Goal: Use online tool/utility

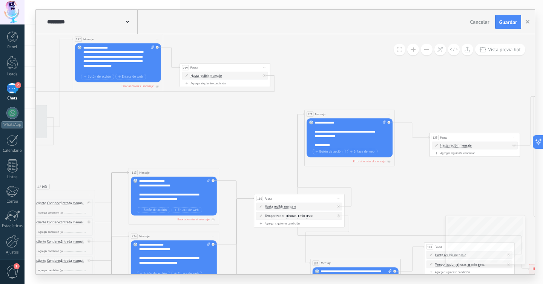
drag, startPoint x: 0, startPoint y: 0, endPoint x: 461, endPoint y: 183, distance: 496.4
click at [461, 183] on icon at bounding box center [174, 230] width 1641 height 617
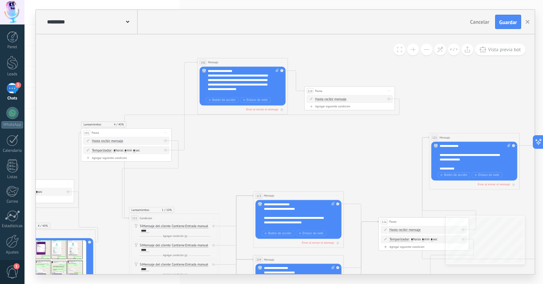
drag, startPoint x: 186, startPoint y: 134, endPoint x: 280, endPoint y: 157, distance: 96.4
click at [280, 157] on icon at bounding box center [298, 253] width 1641 height 617
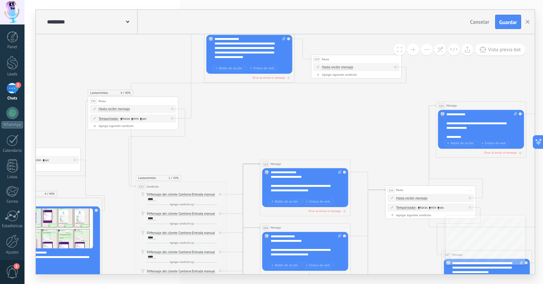
drag, startPoint x: 374, startPoint y: 140, endPoint x: 389, endPoint y: 108, distance: 34.6
click at [389, 108] on icon at bounding box center [305, 221] width 1641 height 617
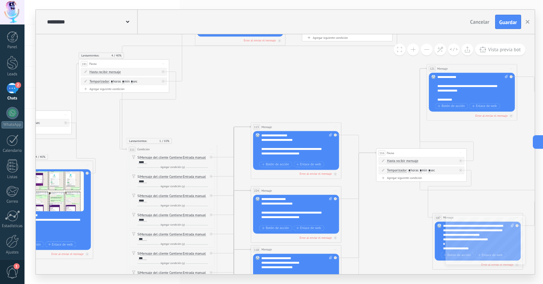
drag, startPoint x: 277, startPoint y: 125, endPoint x: 259, endPoint y: 88, distance: 41.8
click at [259, 88] on icon at bounding box center [296, 184] width 1641 height 617
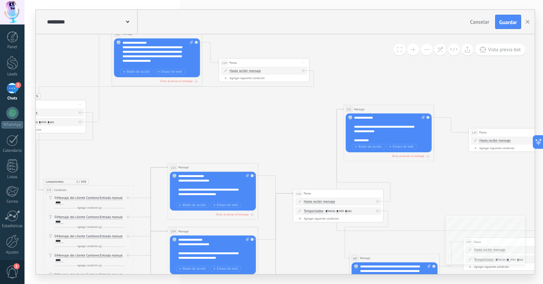
drag, startPoint x: 359, startPoint y: 69, endPoint x: 251, endPoint y: 94, distance: 111.4
click at [251, 94] on icon at bounding box center [213, 225] width 1641 height 617
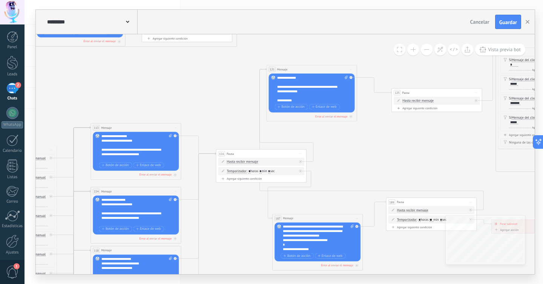
drag, startPoint x: 245, startPoint y: 99, endPoint x: 230, endPoint y: 93, distance: 16.6
click at [229, 92] on icon at bounding box center [136, 185] width 1641 height 617
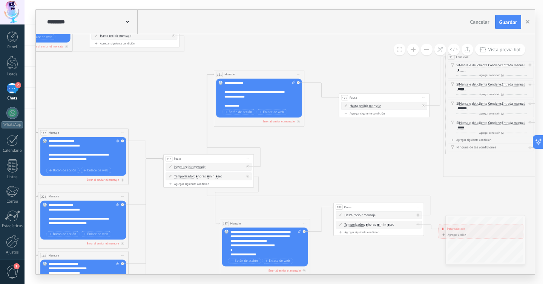
drag, startPoint x: 399, startPoint y: 136, endPoint x: 346, endPoint y: 141, distance: 52.7
click at [346, 141] on icon at bounding box center [83, 190] width 1641 height 617
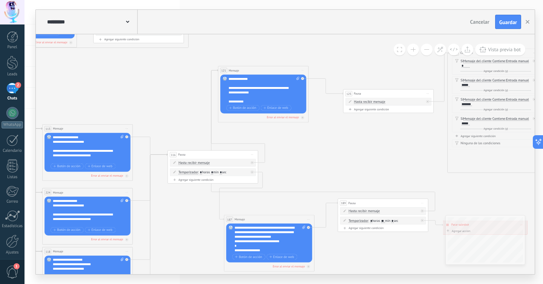
drag, startPoint x: 339, startPoint y: 161, endPoint x: 343, endPoint y: 157, distance: 5.9
click at [343, 157] on icon at bounding box center [87, 186] width 1641 height 617
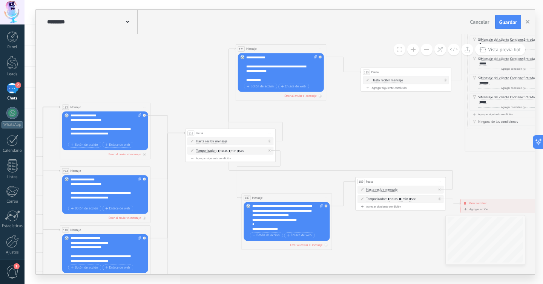
drag, startPoint x: 346, startPoint y: 159, endPoint x: 364, endPoint y: 138, distance: 27.6
click at [364, 138] on icon at bounding box center [105, 164] width 1641 height 617
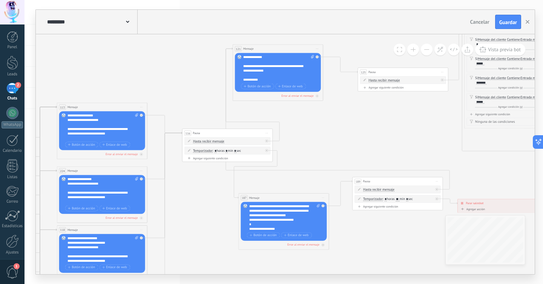
drag, startPoint x: 349, startPoint y: 128, endPoint x: 343, endPoint y: 128, distance: 5.3
click at [343, 128] on icon at bounding box center [102, 164] width 1641 height 617
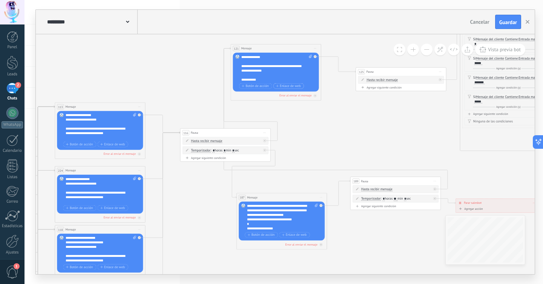
drag, startPoint x: 286, startPoint y: 89, endPoint x: 280, endPoint y: 49, distance: 40.4
click at [297, 91] on div "Reemplazar Quitar Convertir a mensaje de voz Arrastre la imagen aquí para adjun…" at bounding box center [276, 72] width 86 height 39
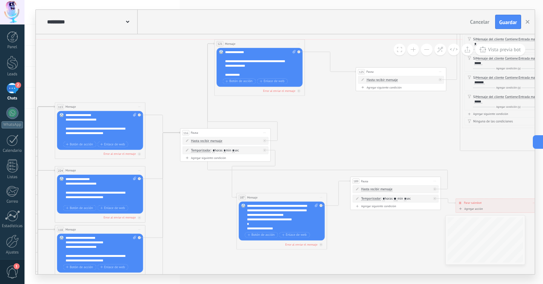
drag, startPoint x: 282, startPoint y: 47, endPoint x: 266, endPoint y: 41, distance: 17.2
click at [266, 41] on div "121 Mensaje ******* (a): Todos los contactos - canales seleccionados Todos los …" at bounding box center [260, 44] width 90 height 8
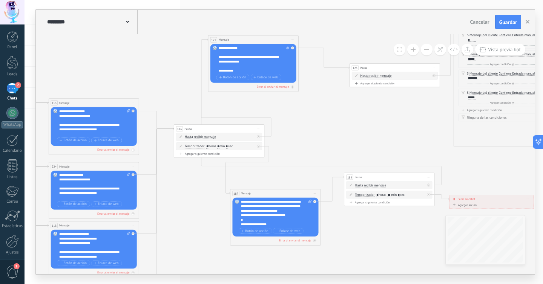
drag, startPoint x: 370, startPoint y: 117, endPoint x: 372, endPoint y: 112, distance: 5.1
click at [372, 112] on icon at bounding box center [93, 180] width 1641 height 657
click at [315, 117] on icon at bounding box center [93, 180] width 1641 height 657
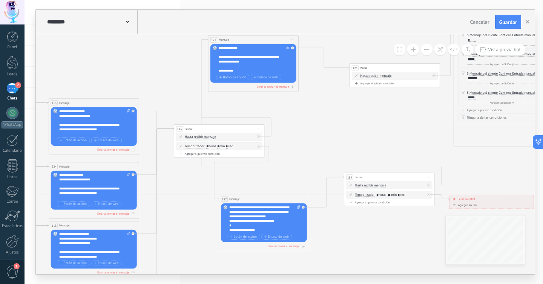
drag, startPoint x: 287, startPoint y: 195, endPoint x: 276, endPoint y: 203, distance: 13.6
click at [276, 203] on div "187 Mensaje ******* (a): Todos los contactos - canales seleccionados Todos los …" at bounding box center [264, 199] width 90 height 8
click at [237, 58] on div "**********" at bounding box center [254, 59] width 71 height 27
click at [253, 71] on div "**********" at bounding box center [254, 59] width 71 height 27
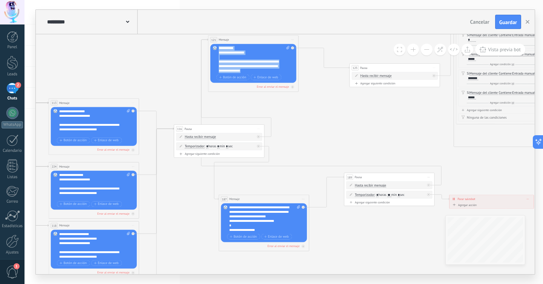
scroll to position [0, 0]
drag, startPoint x: 253, startPoint y: 71, endPoint x: 210, endPoint y: 45, distance: 50.0
click at [211, 45] on div "Reemplazar Quitar Convertir a mensaje de voz Arrastre la imagen aquí para adjun…" at bounding box center [254, 63] width 86 height 39
copy div "**********"
click at [247, 65] on div "**********" at bounding box center [254, 59] width 71 height 27
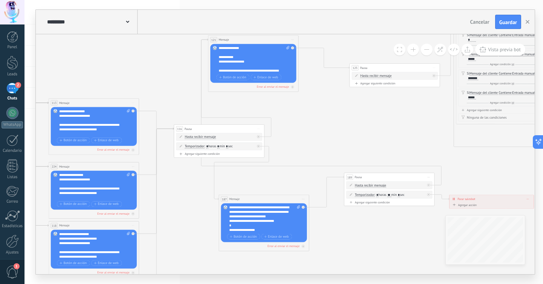
scroll to position [38, 0]
drag, startPoint x: 252, startPoint y: 71, endPoint x: 218, endPoint y: 63, distance: 34.9
click at [219, 63] on div "**********" at bounding box center [254, 59] width 71 height 27
copy div "**********"
click at [510, 22] on span "Guardar" at bounding box center [509, 22] width 18 height 5
